Goal: Transaction & Acquisition: Purchase product/service

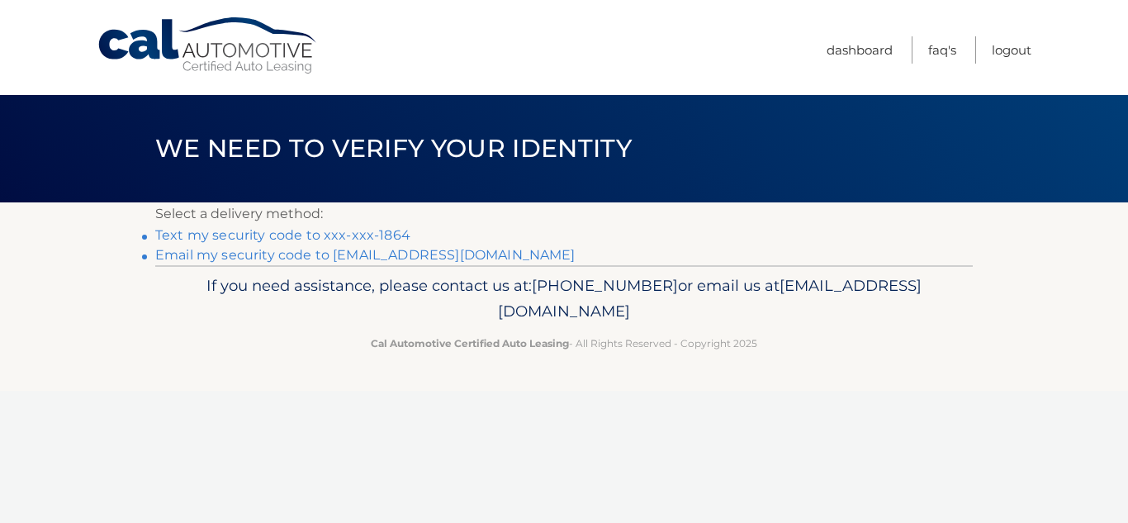
click at [263, 235] on link "Text my security code to xxx-xxx-1864" at bounding box center [282, 235] width 255 height 16
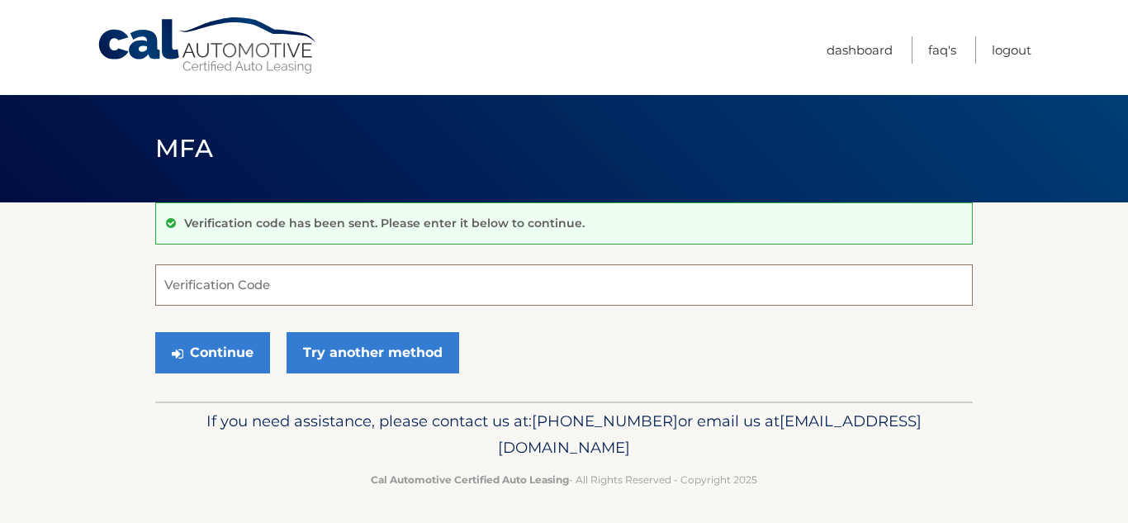
click at [304, 287] on input "Verification Code" at bounding box center [563, 284] width 817 height 41
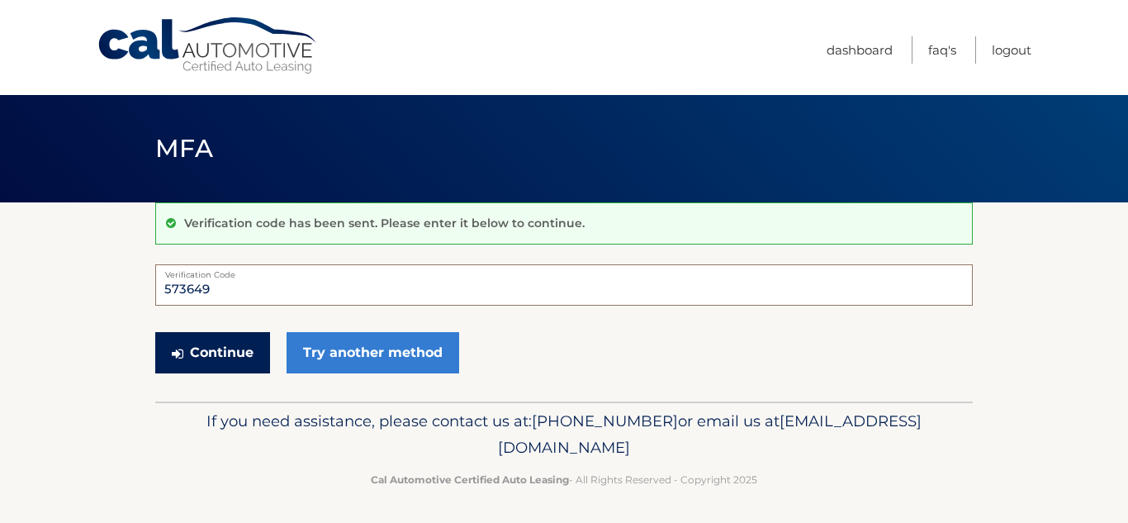
type input "573649"
click at [200, 355] on button "Continue" at bounding box center [212, 352] width 115 height 41
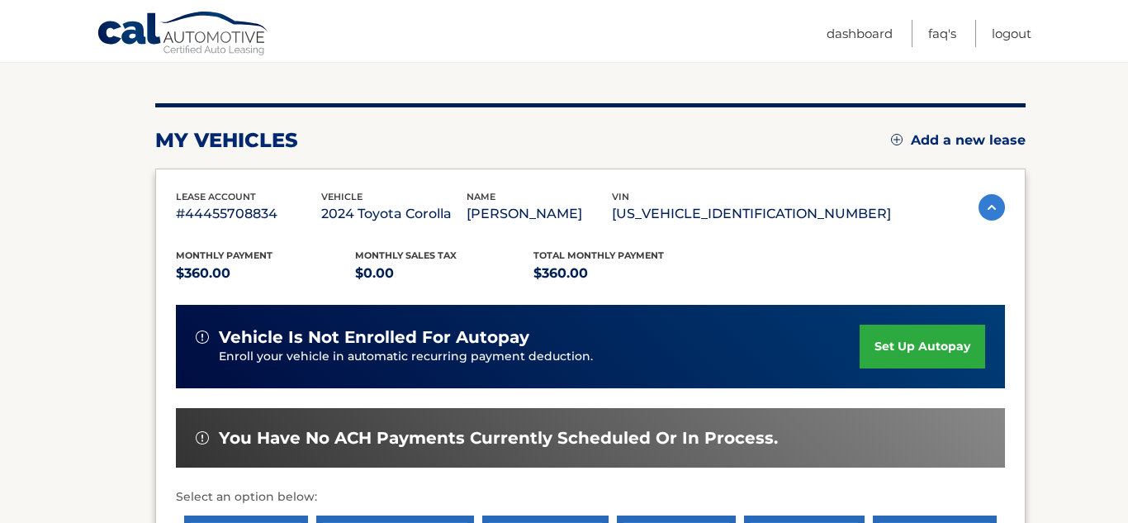
scroll to position [327, 0]
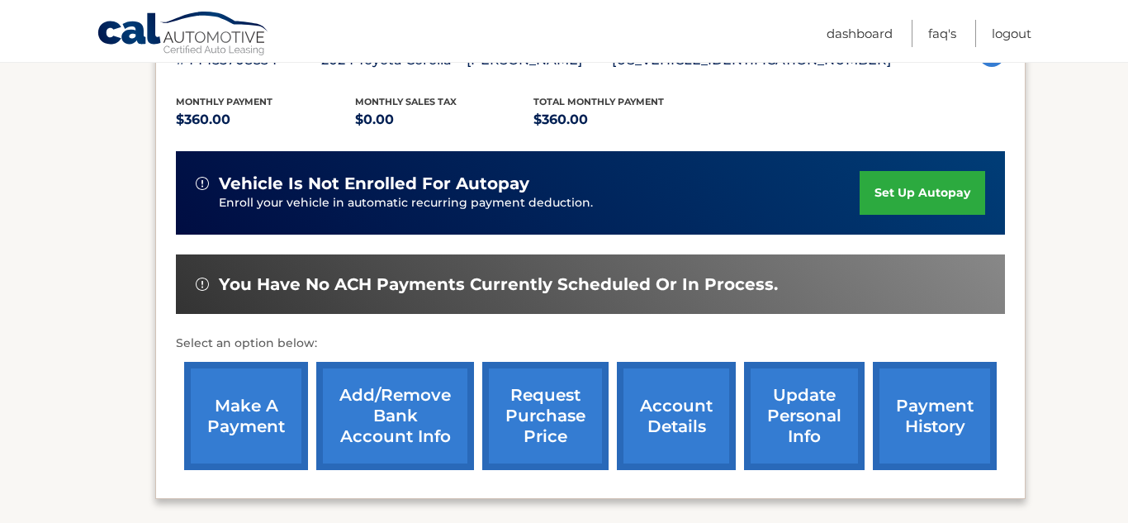
click at [237, 419] on link "make a payment" at bounding box center [246, 416] width 124 height 108
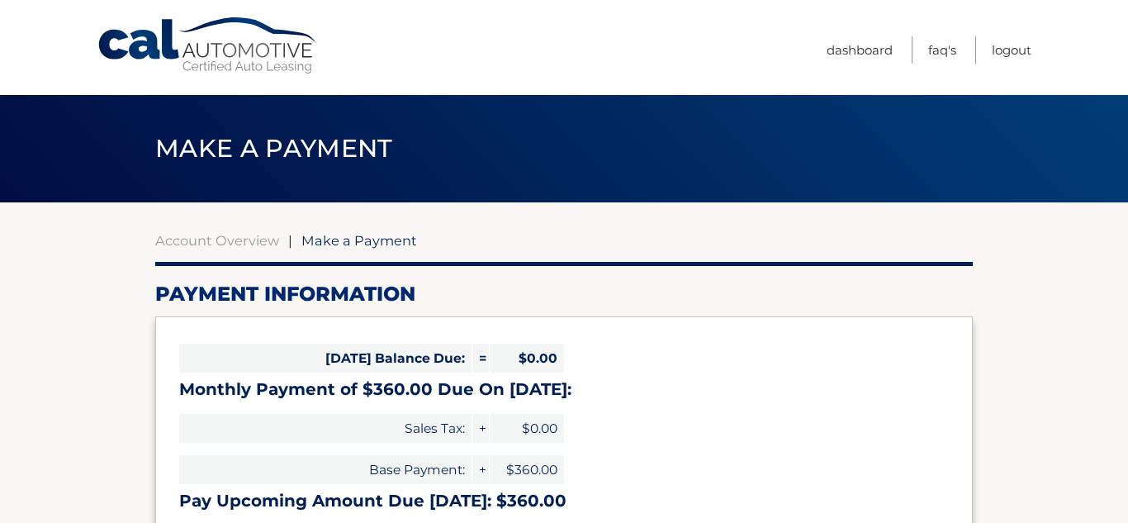
select select "ZTNjODczNzItMzVlNi00M2IyLTljN2ItM2I0ZWM1ODQ4MDBl"
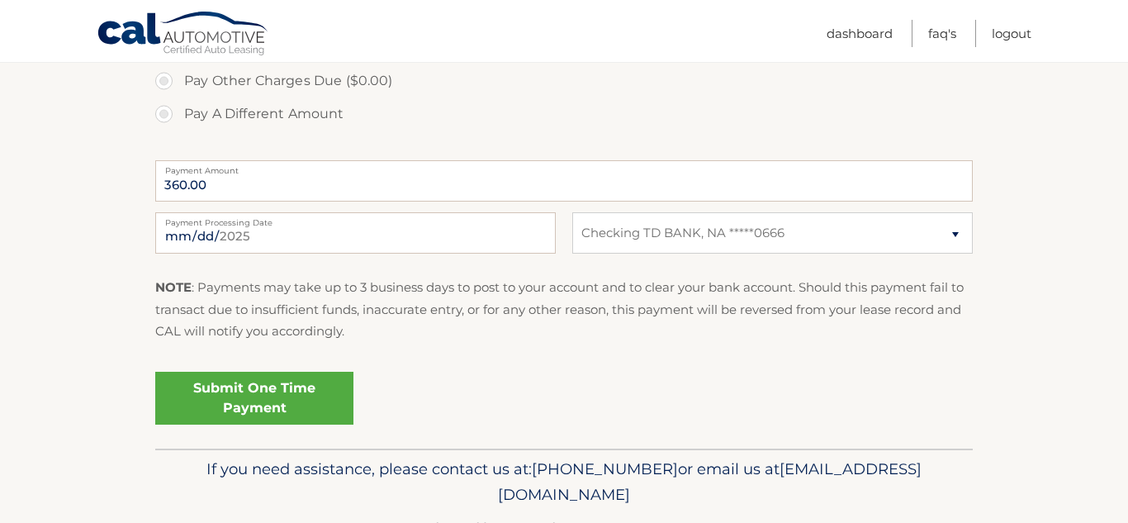
scroll to position [609, 0]
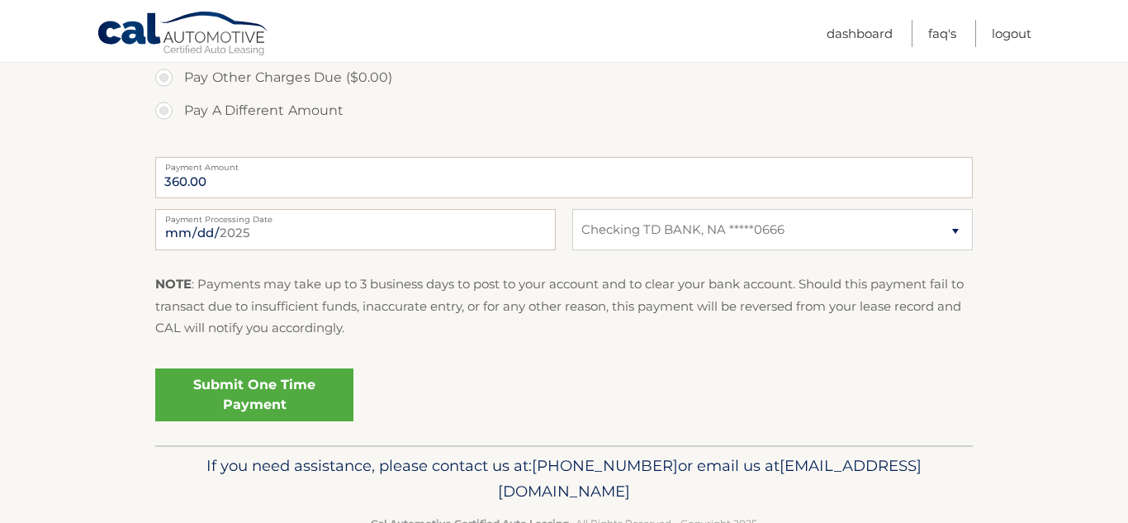
click at [251, 408] on link "Submit One Time Payment" at bounding box center [254, 394] width 198 height 53
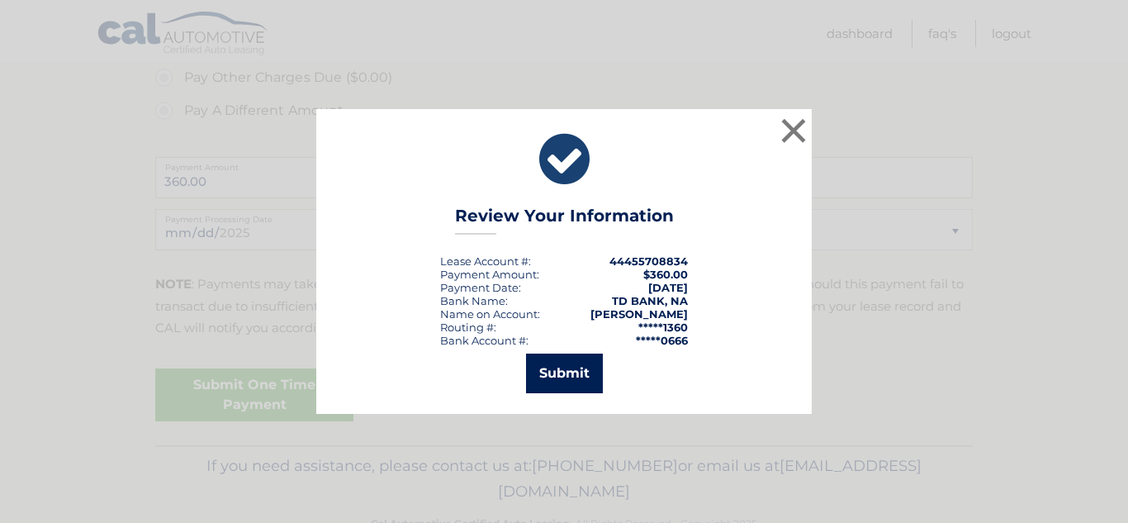
click at [553, 372] on button "Submit" at bounding box center [564, 373] width 77 height 40
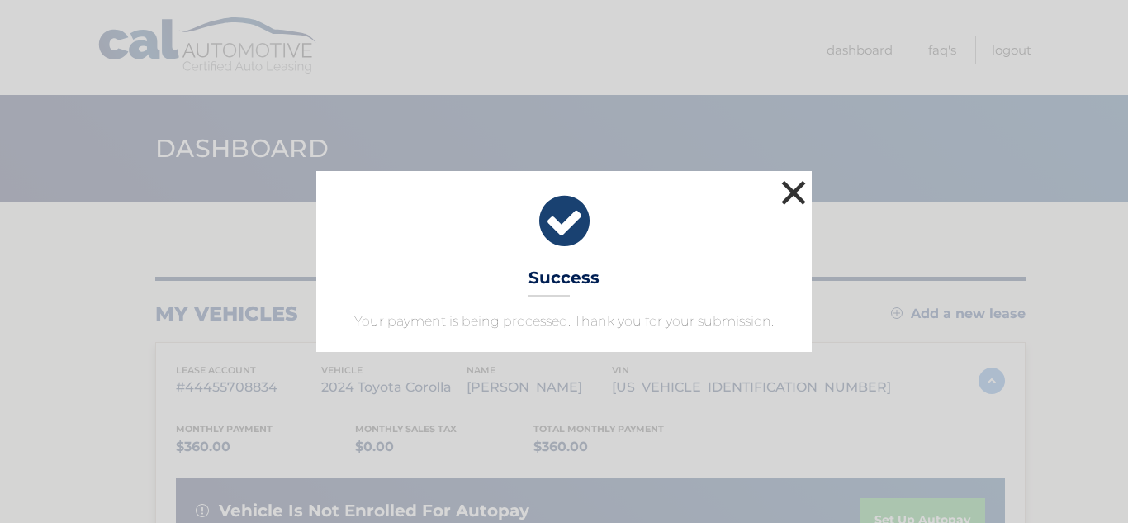
click at [798, 195] on button "×" at bounding box center [793, 192] width 33 height 33
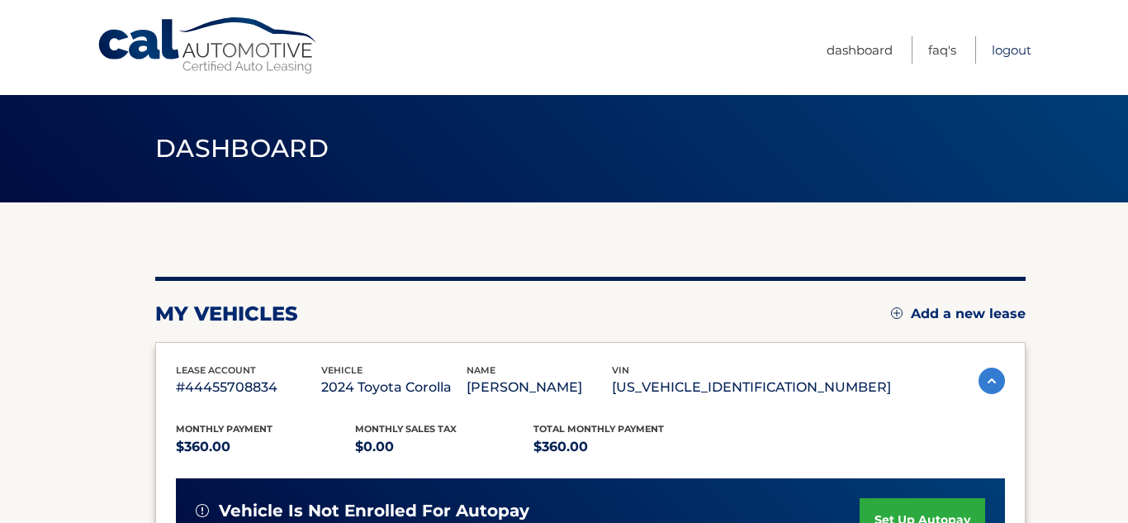
click at [1011, 50] on link "Logout" at bounding box center [1012, 49] width 40 height 27
